Goal: Task Accomplishment & Management: Use online tool/utility

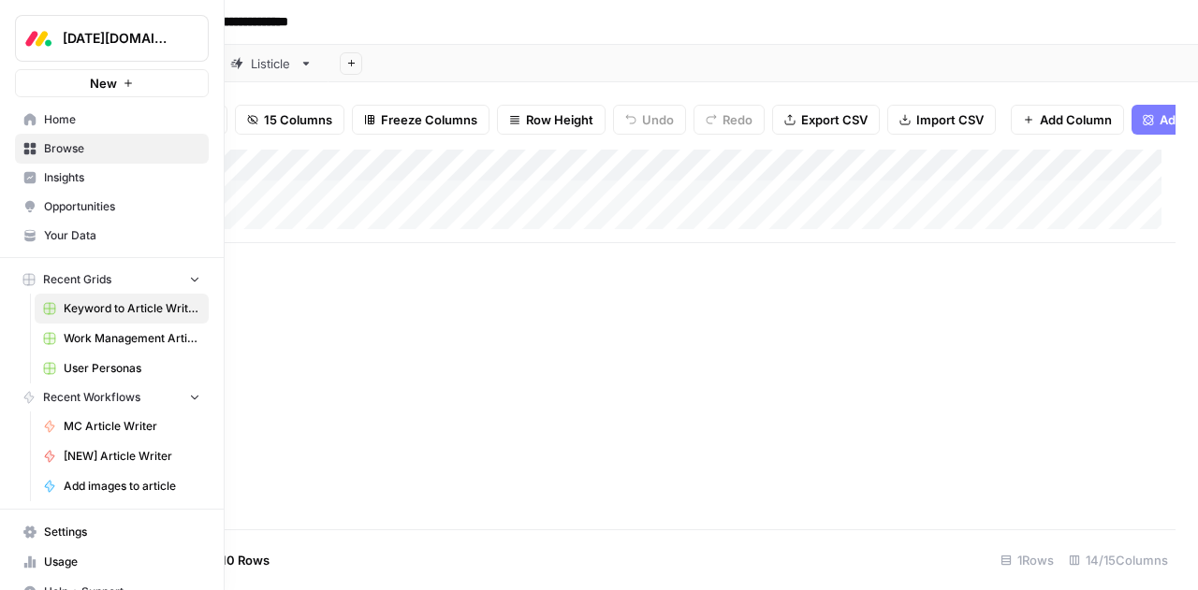
click at [103, 368] on span "User Personas" at bounding box center [132, 368] width 137 height 17
click at [54, 150] on span "Browse" at bounding box center [122, 148] width 156 height 17
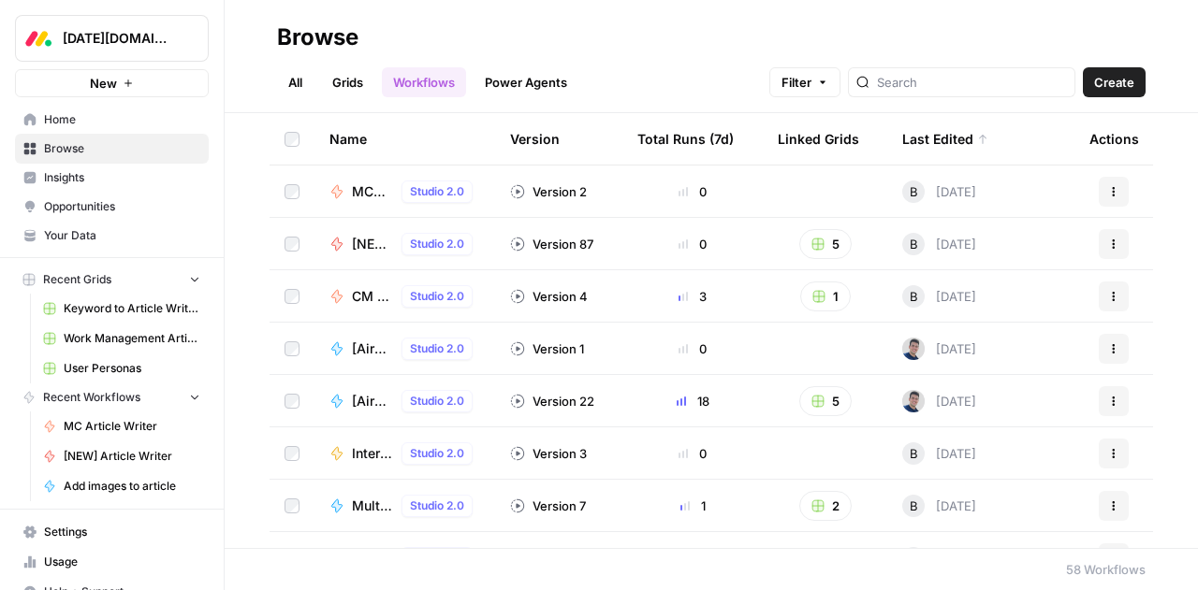
click at [98, 424] on span "MC Article Writer" at bounding box center [132, 426] width 137 height 17
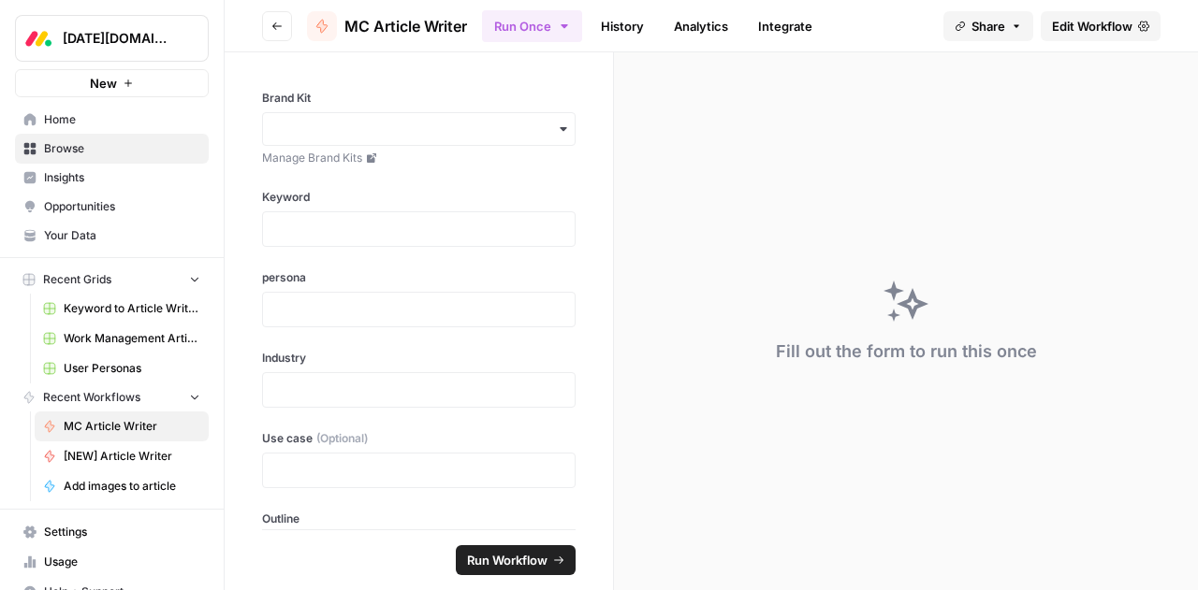
click at [1070, 20] on span "Edit Workflow" at bounding box center [1092, 26] width 80 height 19
